Goal: Task Accomplishment & Management: Manage account settings

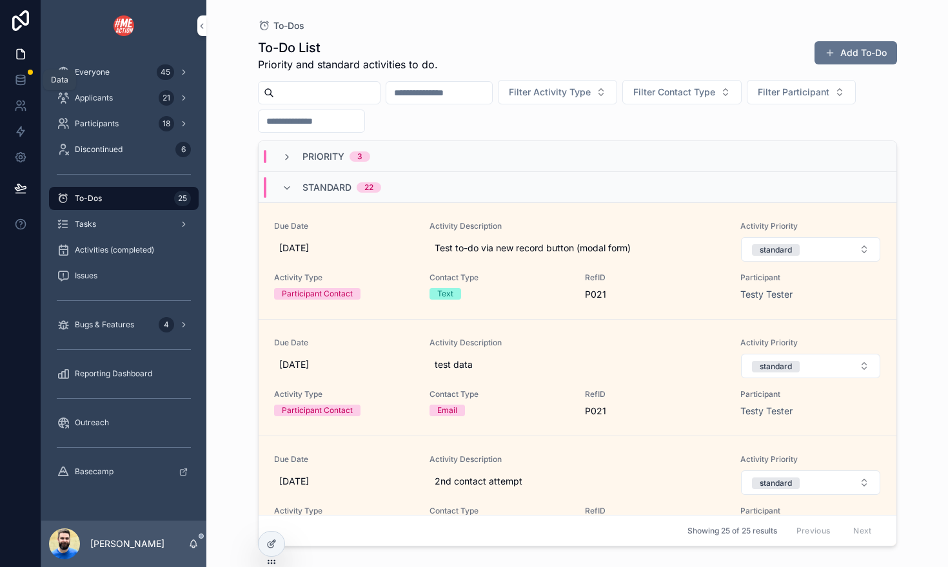
scroll to position [1578, 0]
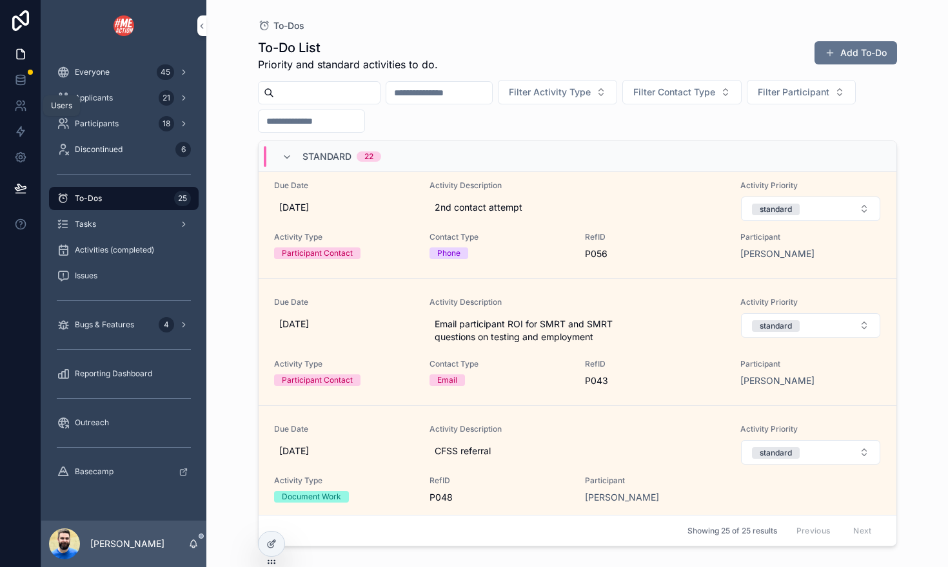
click at [21, 110] on icon at bounding box center [20, 105] width 13 height 13
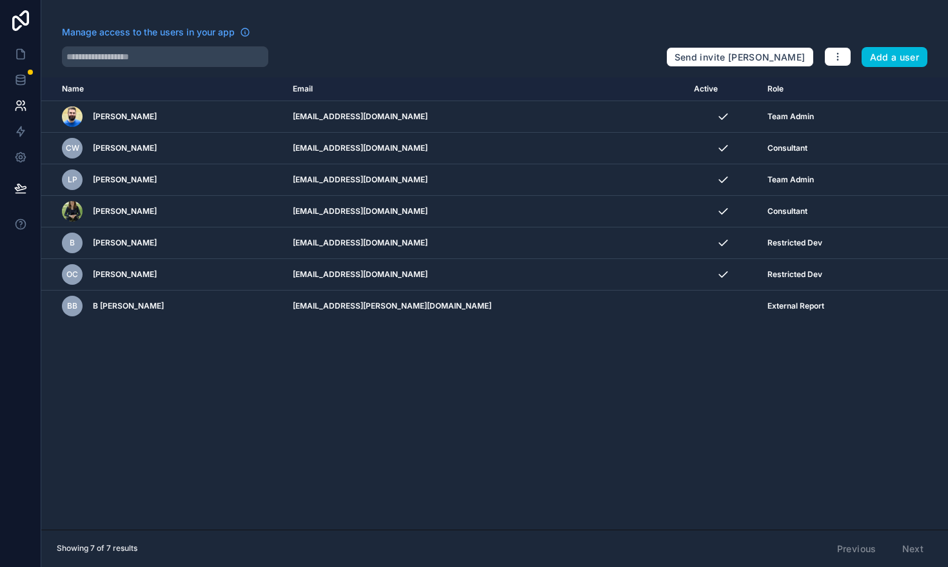
click at [895, 185] on td "scrollable content" at bounding box center [921, 180] width 53 height 32
click at [840, 60] on icon "button" at bounding box center [837, 57] width 10 height 10
click at [844, 88] on link "Manage roles" at bounding box center [863, 87] width 81 height 21
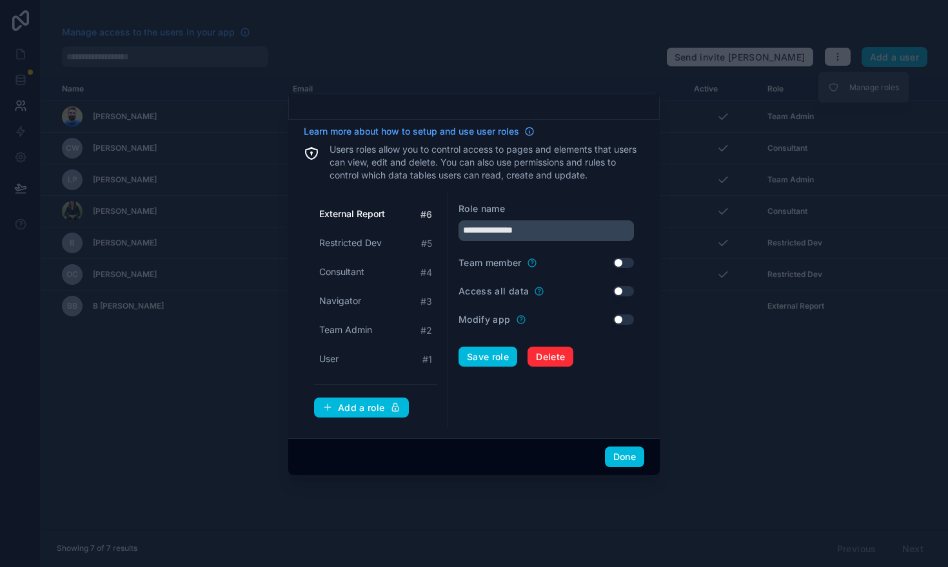
click at [337, 275] on span "Consultant" at bounding box center [341, 272] width 45 height 13
click at [330, 304] on span "Navigator" at bounding box center [340, 301] width 42 height 13
type input "*********"
click at [625, 292] on button "Use setting" at bounding box center [623, 291] width 21 height 10
click at [500, 360] on button "Save role" at bounding box center [487, 357] width 59 height 21
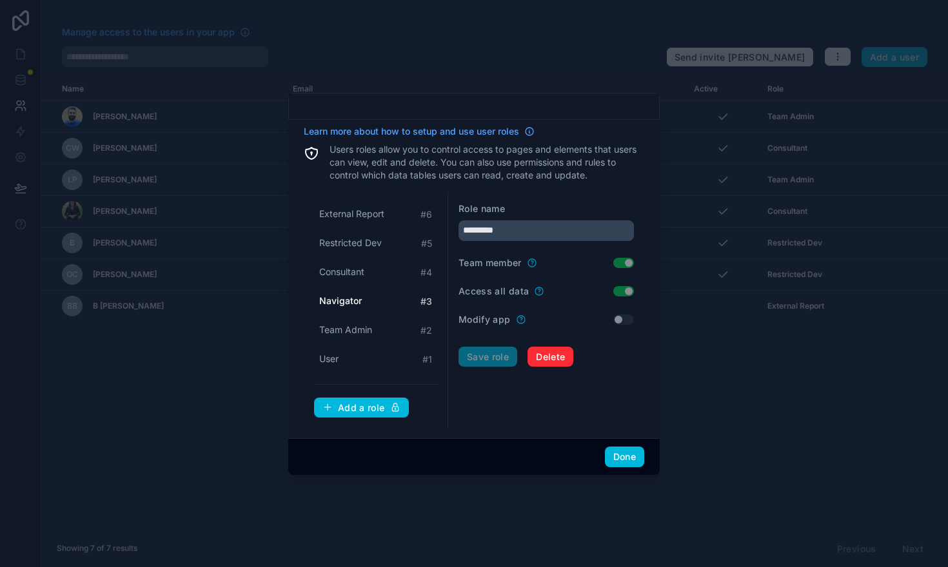
click at [619, 454] on button "Done" at bounding box center [624, 457] width 39 height 21
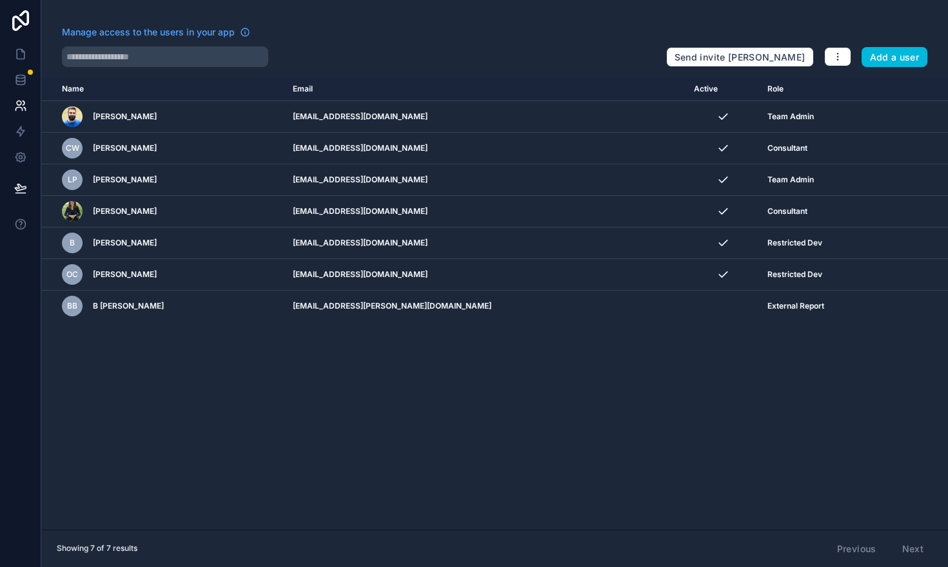
click at [0, 0] on icon "scrollable content" at bounding box center [0, 0] width 0 height 0
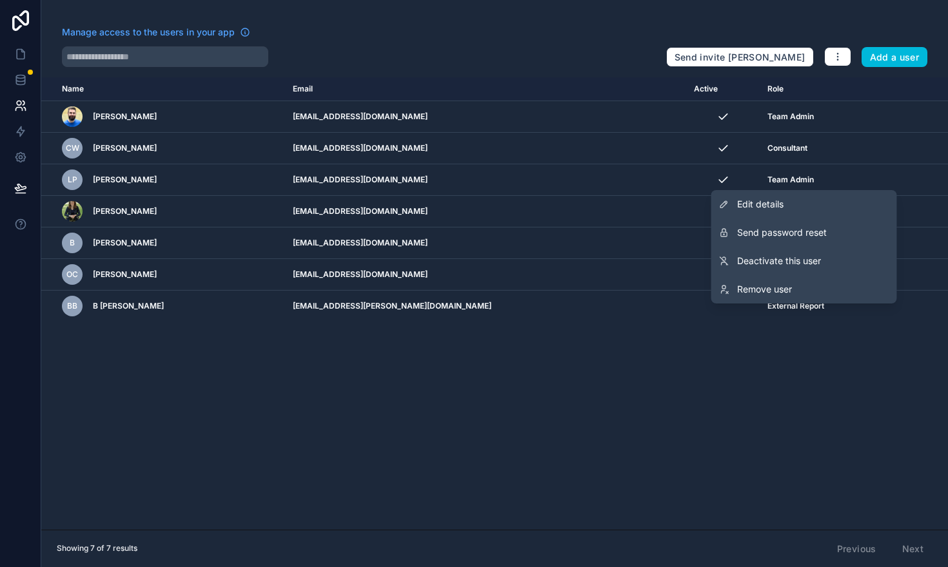
click at [783, 209] on span "Edit details" at bounding box center [760, 204] width 46 height 13
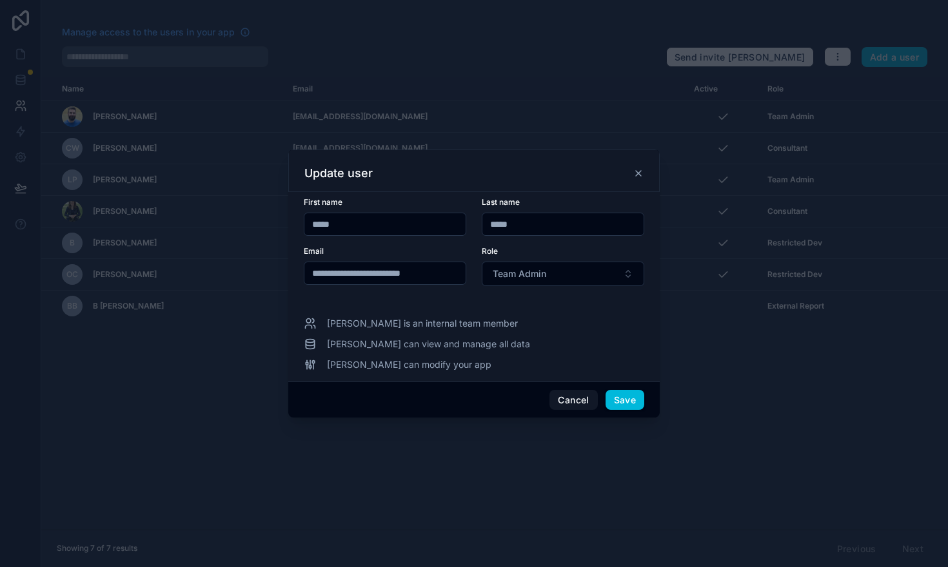
click at [511, 279] on span "Team Admin" at bounding box center [519, 274] width 54 height 13
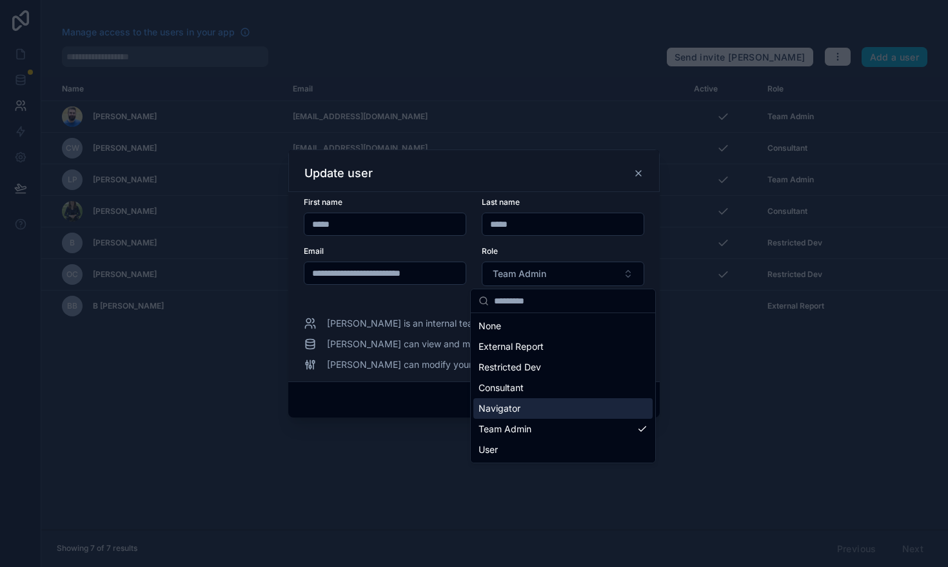
click at [510, 410] on span "Navigator" at bounding box center [499, 408] width 42 height 13
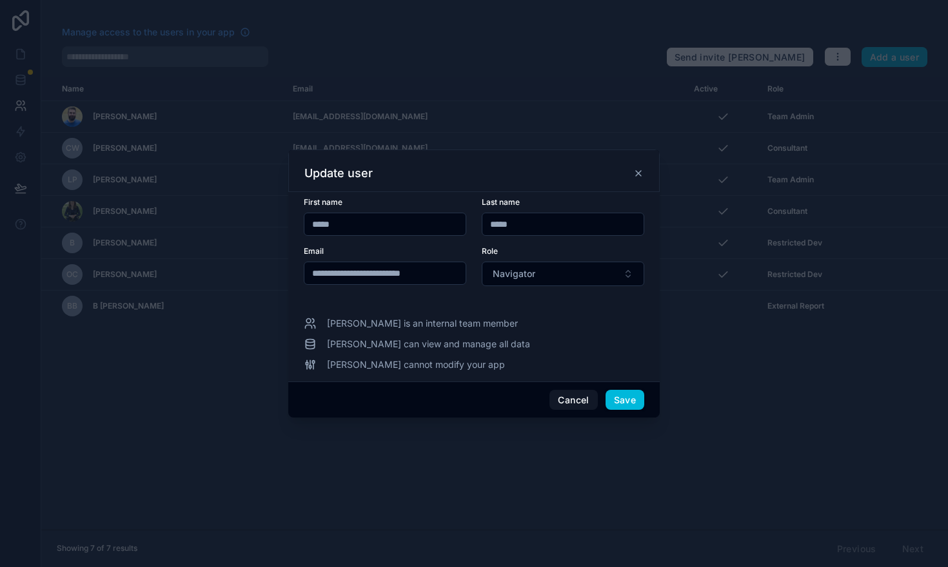
click at [625, 400] on button "Save" at bounding box center [624, 400] width 39 height 21
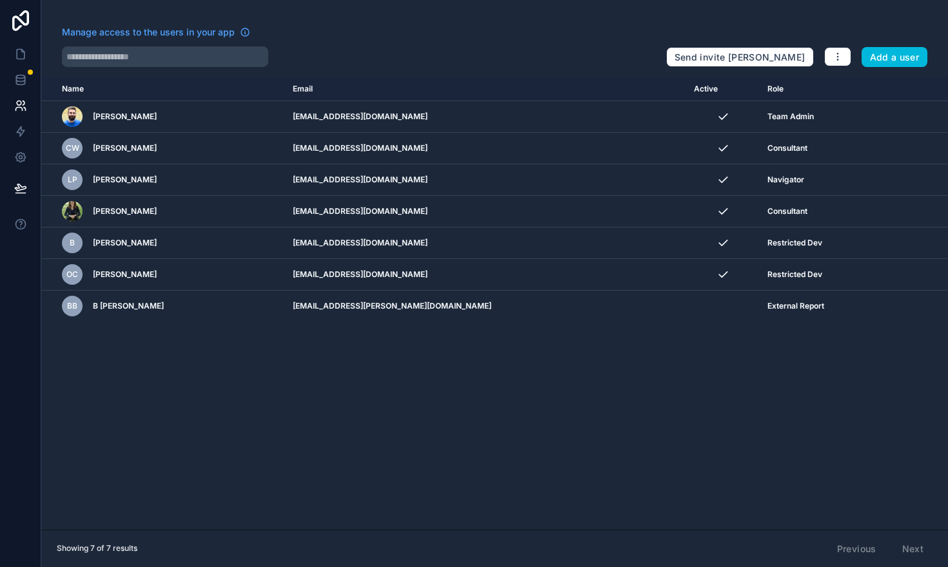
click at [0, 0] on icon "scrollable content" at bounding box center [0, 0] width 0 height 0
click at [667, 407] on div "Name Email Active Role [DOMAIN_NAME] [PERSON_NAME] [PERSON_NAME][EMAIL_ADDRESS]…" at bounding box center [494, 303] width 906 height 453
click at [0, 0] on icon "scrollable content" at bounding box center [0, 0] width 0 height 0
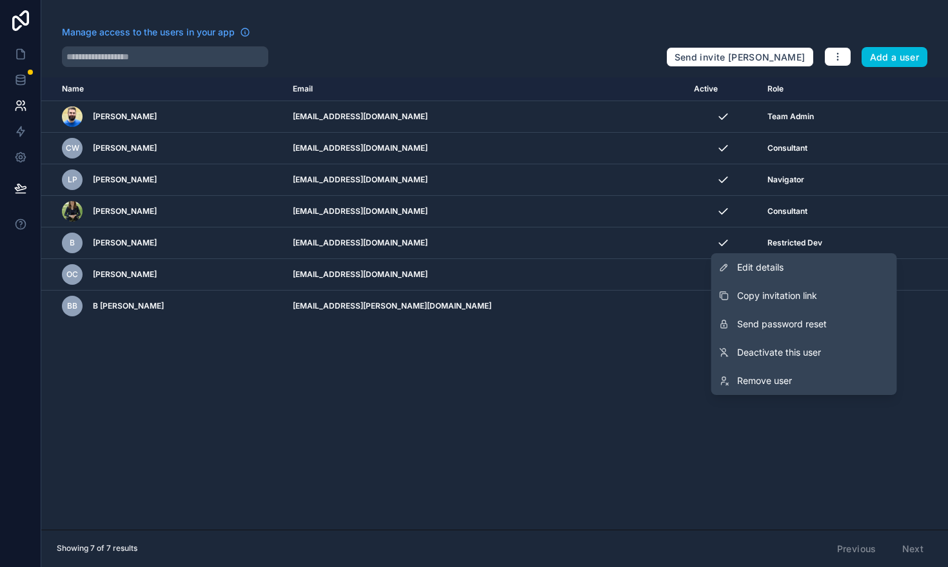
click at [757, 272] on span "Edit details" at bounding box center [760, 267] width 46 height 13
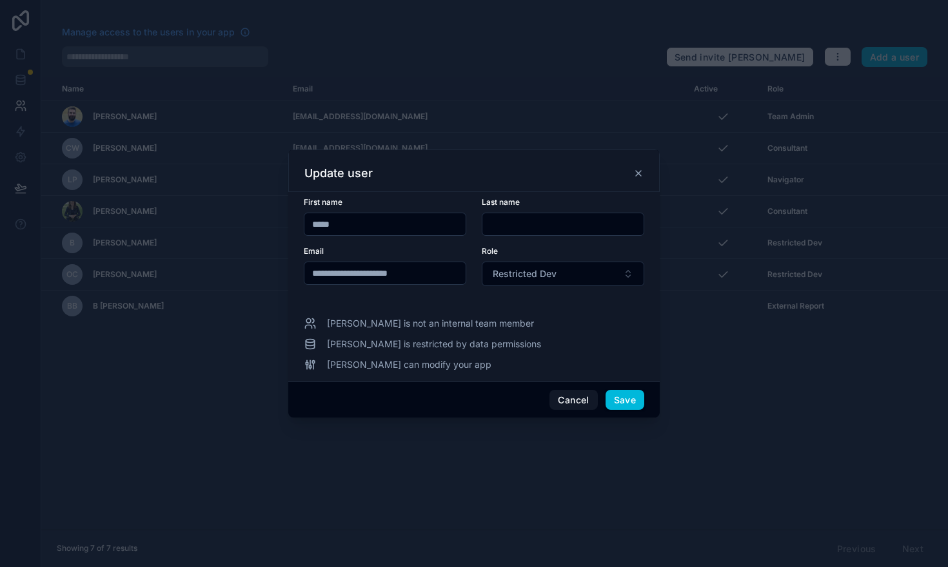
click at [536, 276] on span "Restricted Dev" at bounding box center [524, 274] width 64 height 13
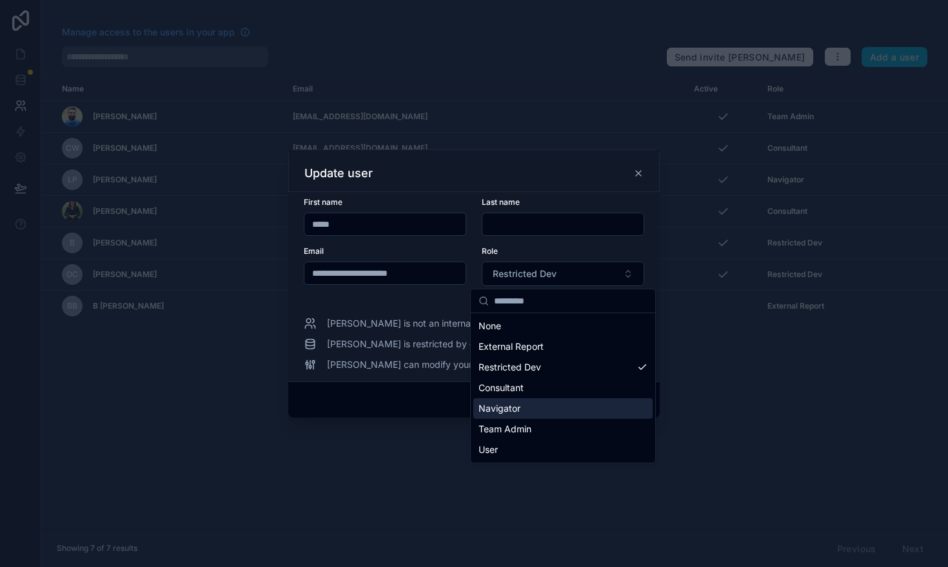
click at [507, 404] on span "Navigator" at bounding box center [499, 408] width 42 height 13
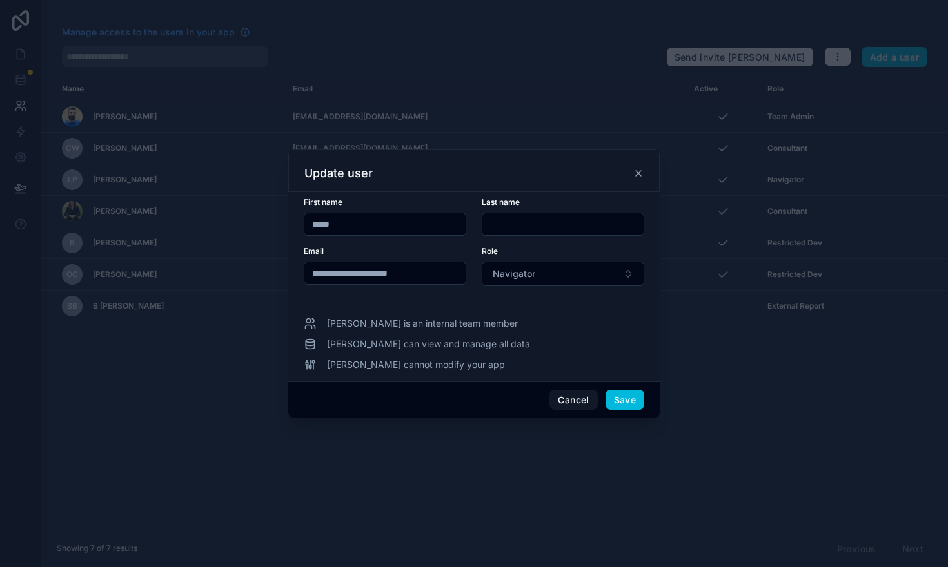
click at [625, 402] on button "Save" at bounding box center [624, 400] width 39 height 21
